Goal: Information Seeking & Learning: Learn about a topic

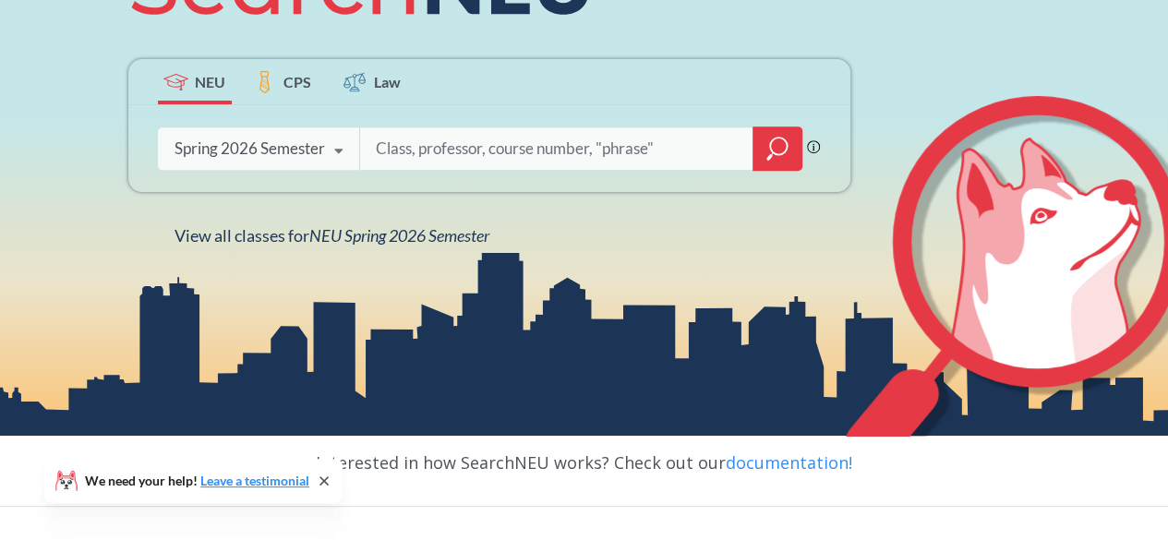
scroll to position [317, 0]
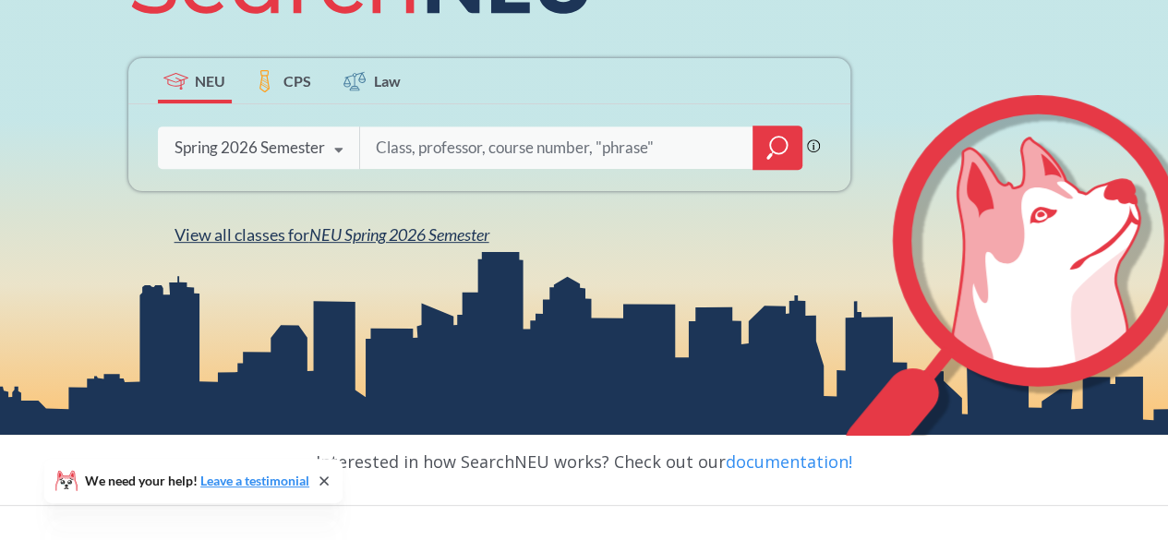
click at [382, 234] on span "NEU Spring 2026 Semester" at bounding box center [399, 234] width 180 height 20
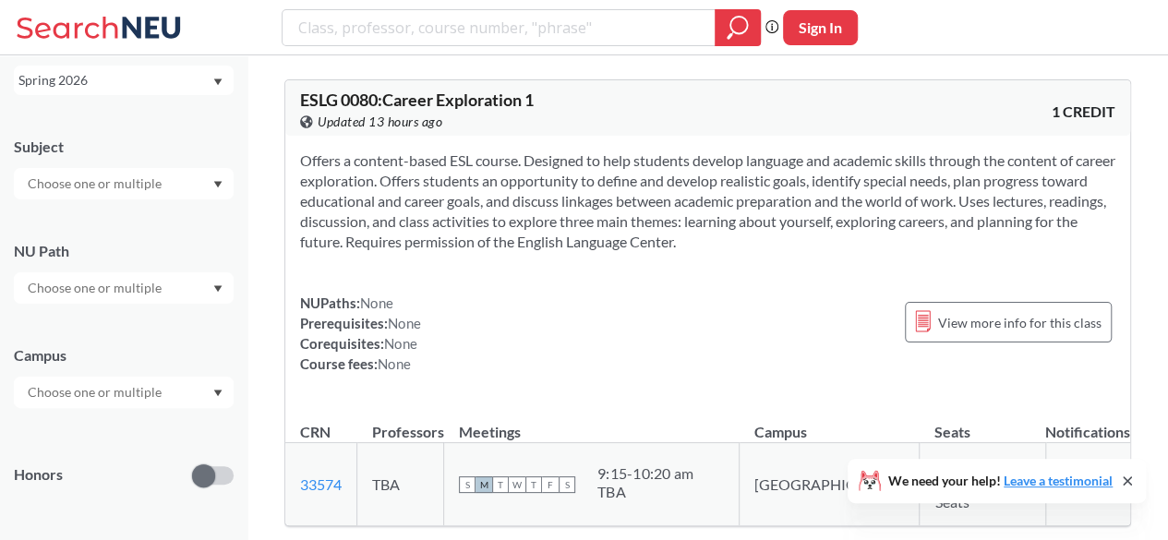
scroll to position [101, 0]
click at [140, 171] on div at bounding box center [124, 184] width 220 height 31
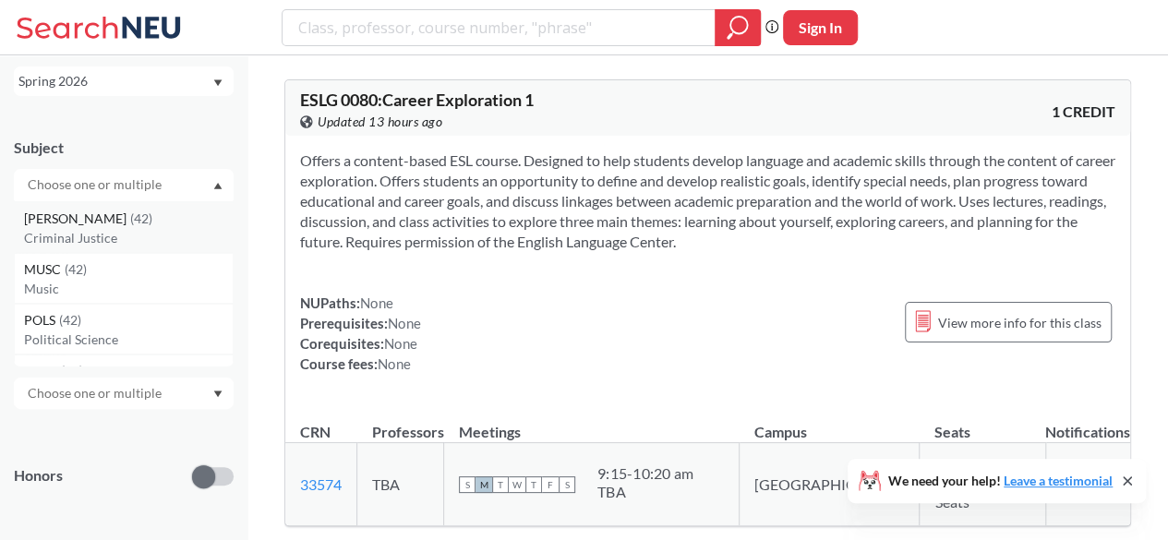
scroll to position [761, 0]
click at [122, 193] on input "text" at bounding box center [95, 185] width 155 height 22
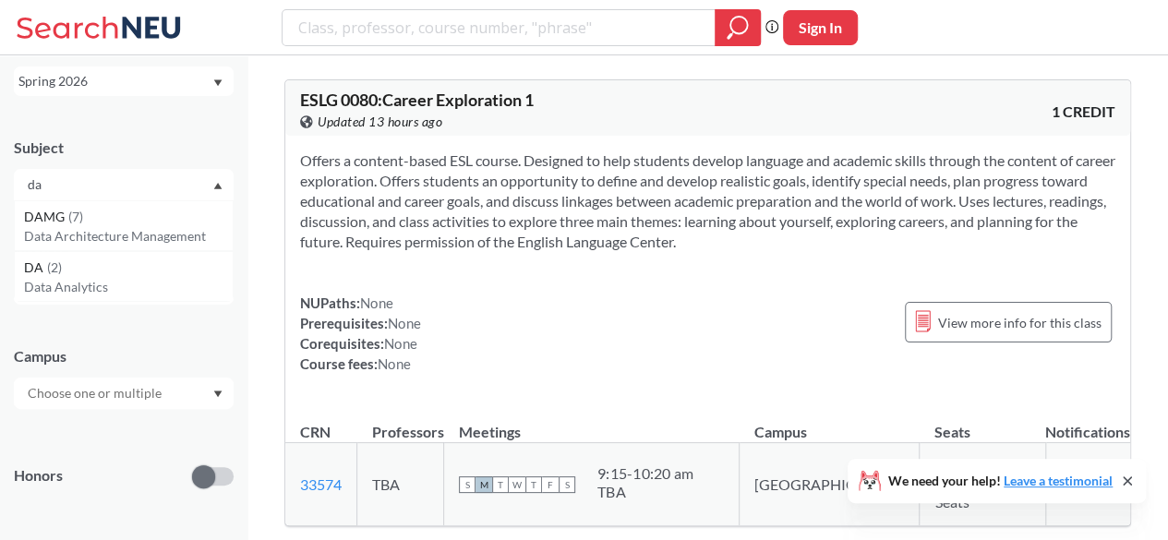
scroll to position [0, 0]
type input "ds"
click at [109, 211] on div "DS ( 15 )" at bounding box center [128, 217] width 209 height 20
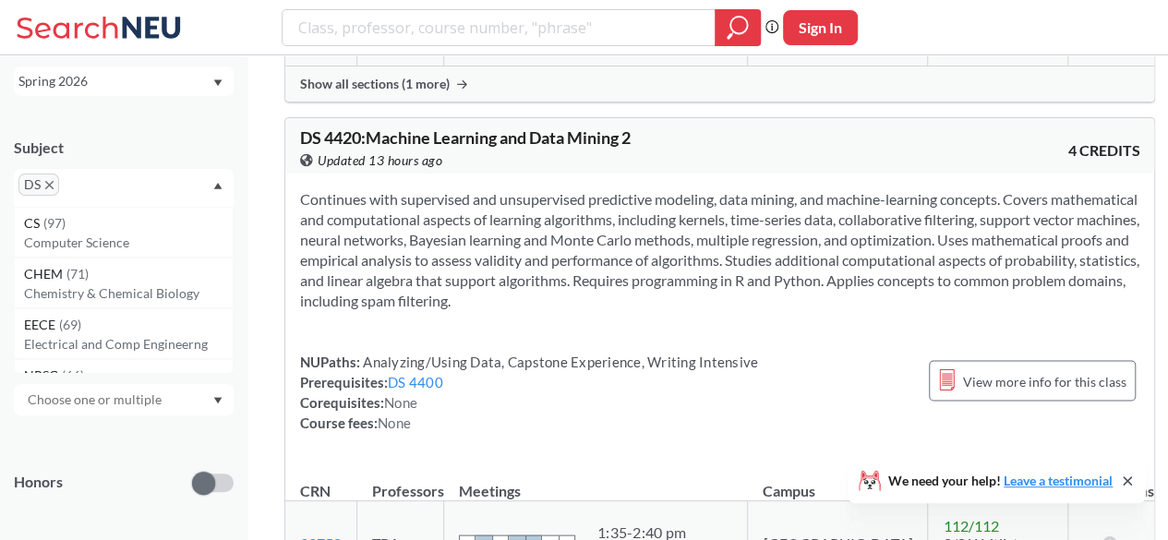
scroll to position [5112, 0]
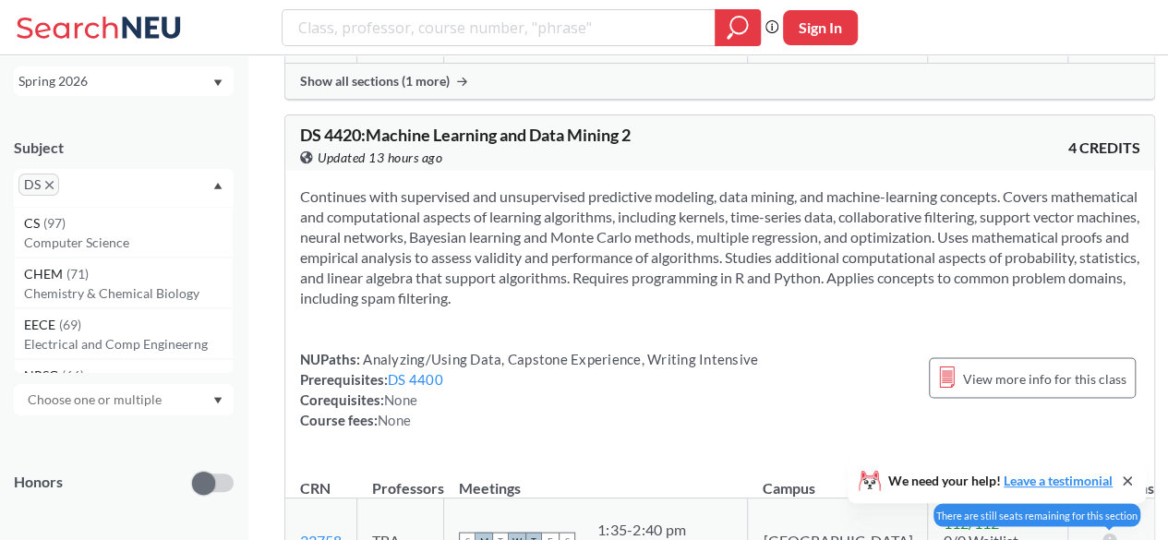
click at [1101, 532] on icon at bounding box center [1110, 539] width 18 height 15
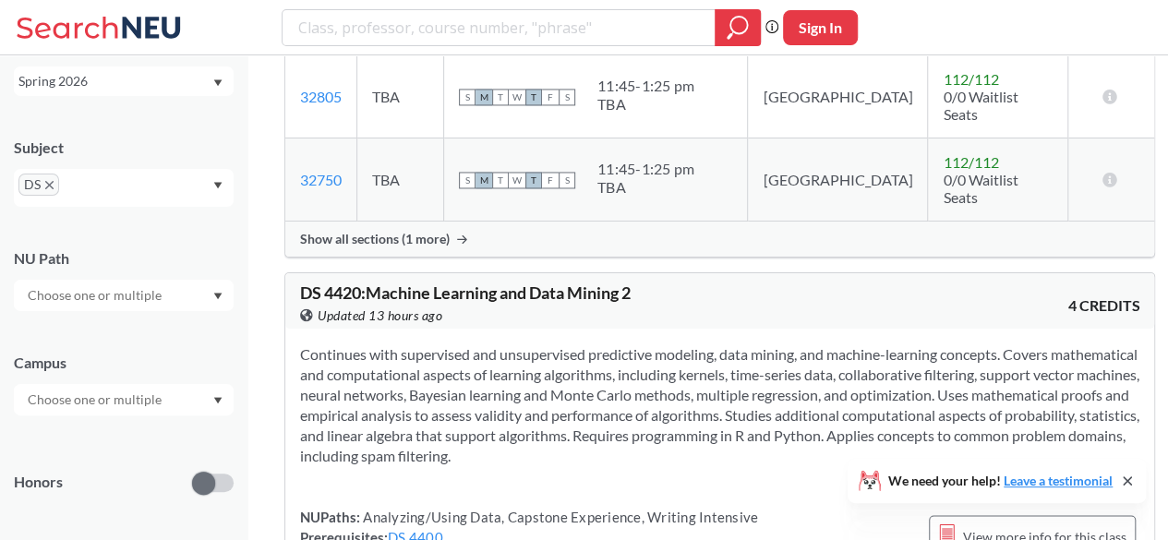
scroll to position [4950, 0]
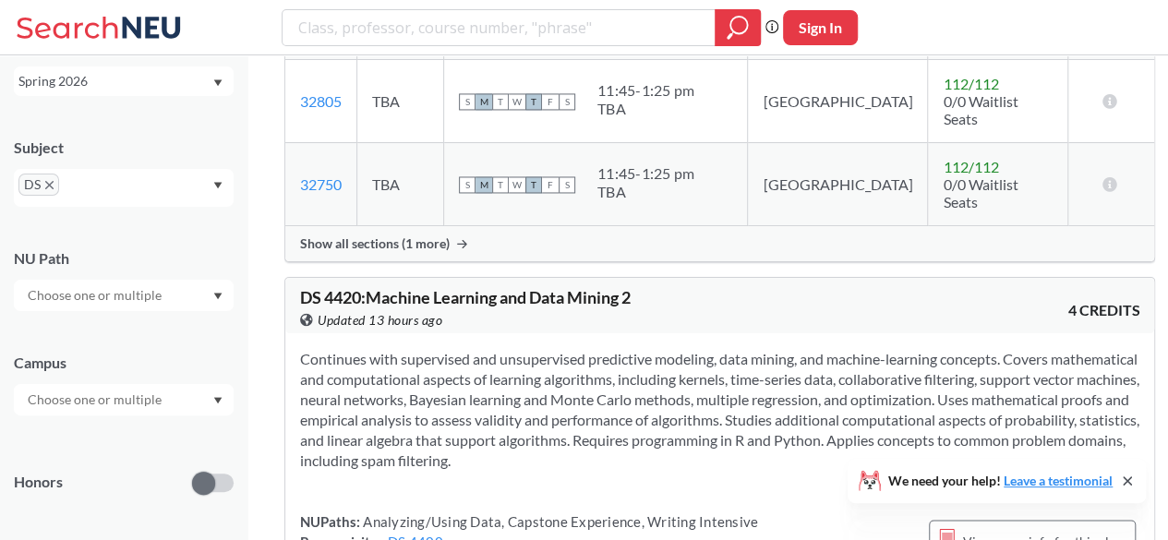
drag, startPoint x: 647, startPoint y: 417, endPoint x: 717, endPoint y: 455, distance: 79.7
drag, startPoint x: 693, startPoint y: 494, endPoint x: 611, endPoint y: 503, distance: 82.7
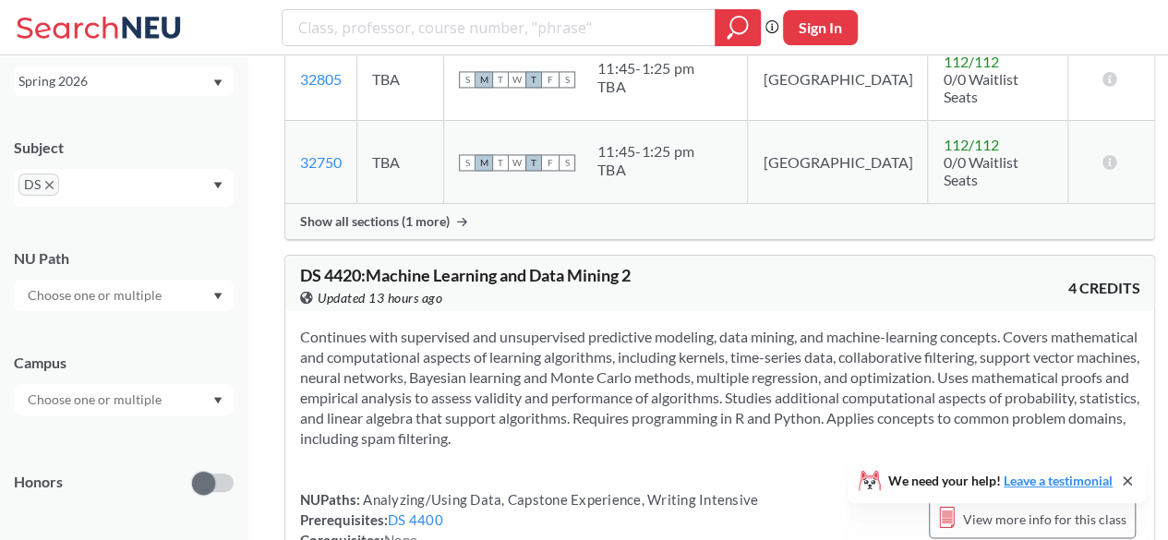
scroll to position [5083, 0]
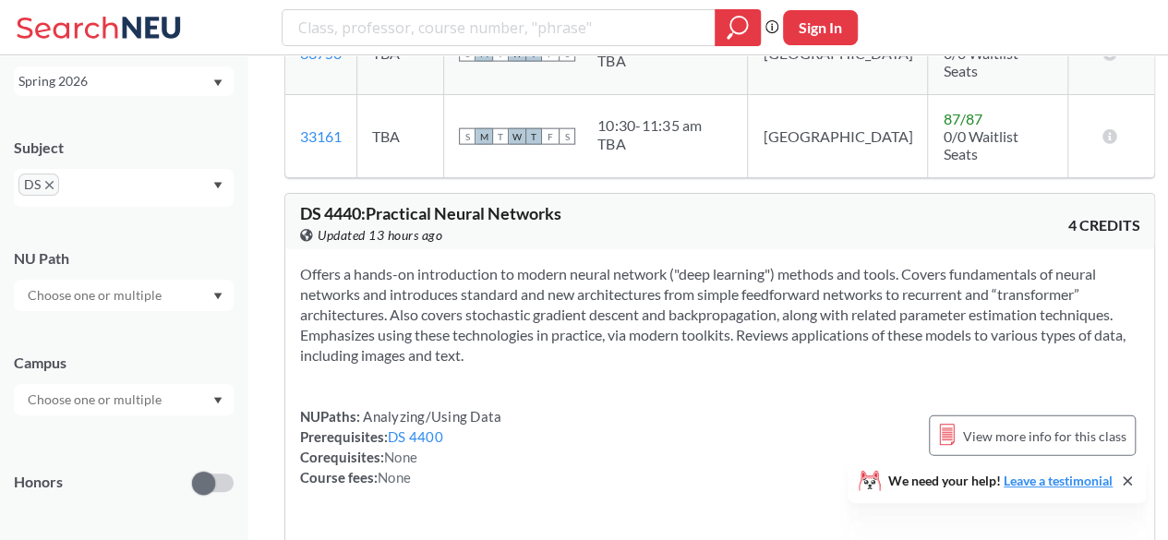
scroll to position [5598, 0]
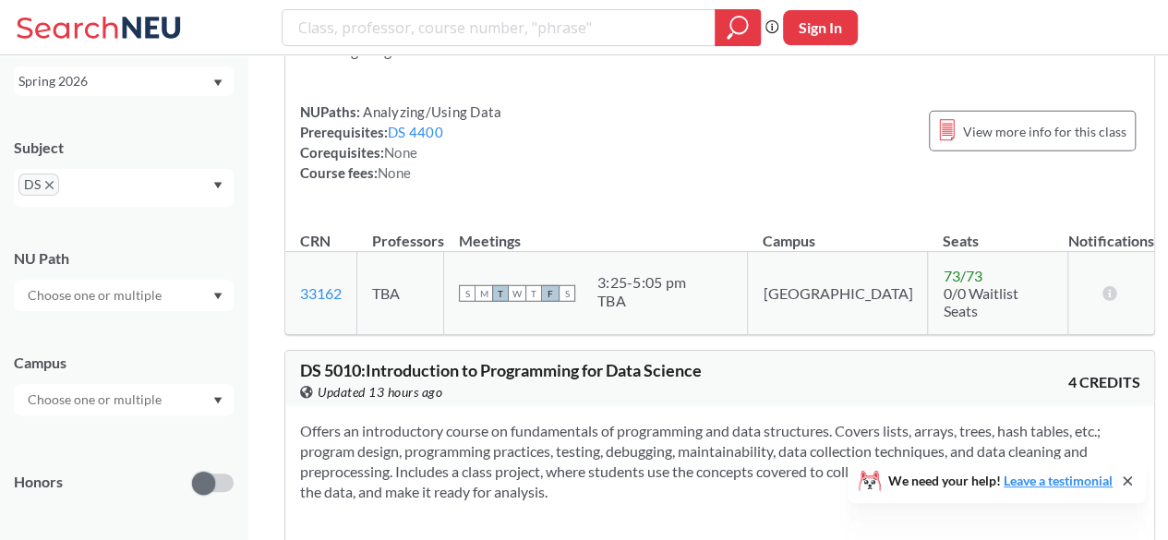
scroll to position [5811, 0]
